Goal: Find specific page/section: Find specific page/section

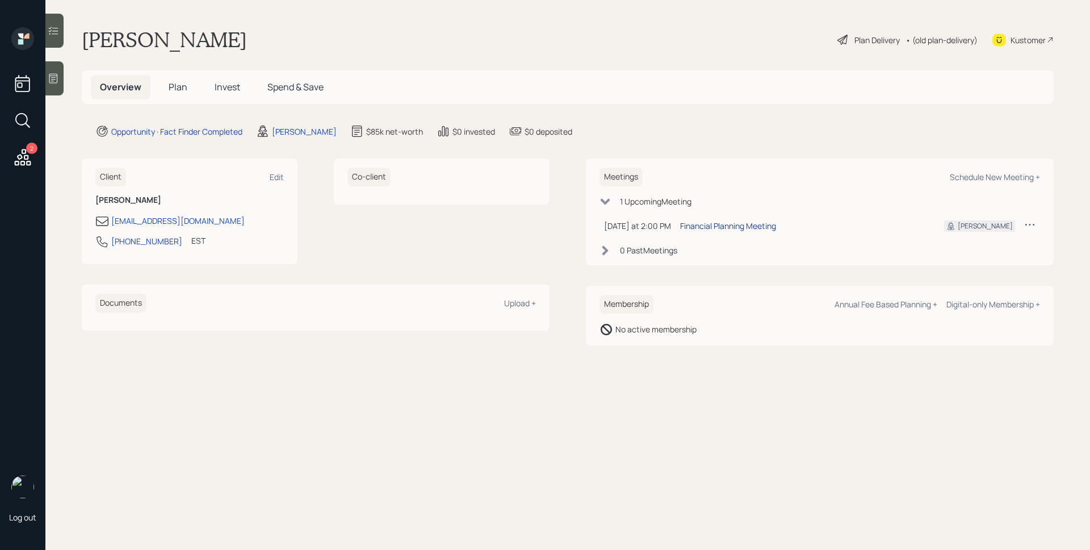
click at [713, 224] on div "Financial Planning Meeting" at bounding box center [728, 226] width 96 height 12
